Goal: Information Seeking & Learning: Learn about a topic

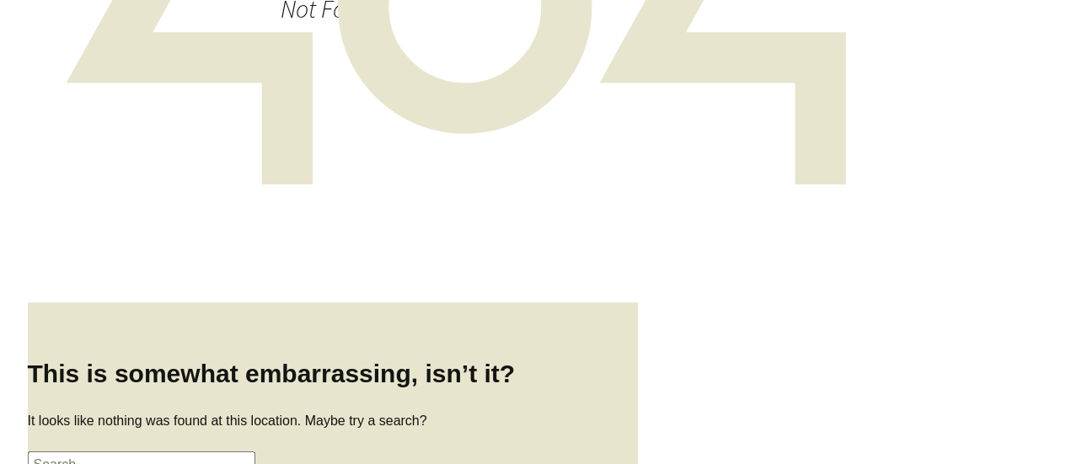
scroll to position [506, 0]
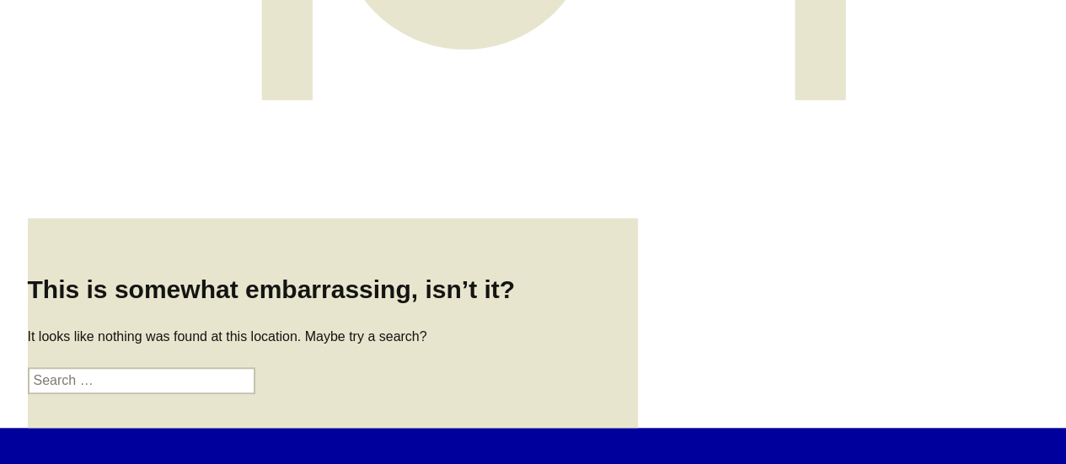
click at [169, 367] on input "Search for:" at bounding box center [142, 380] width 228 height 27
type input "3D artist"
click input "Search" at bounding box center [0, 0] width 0 height 0
